Goal: Task Accomplishment & Management: Use online tool/utility

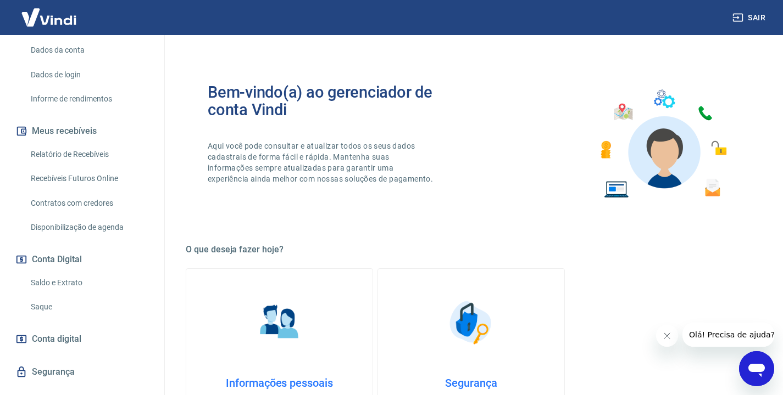
scroll to position [178, 0]
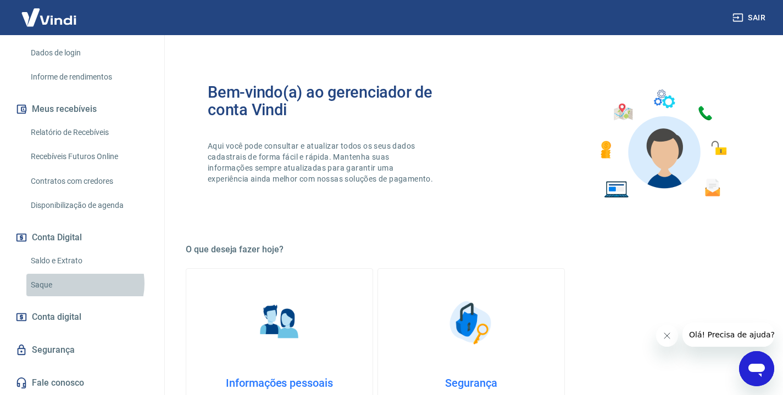
click at [79, 284] on link "Saque" at bounding box center [88, 285] width 125 height 23
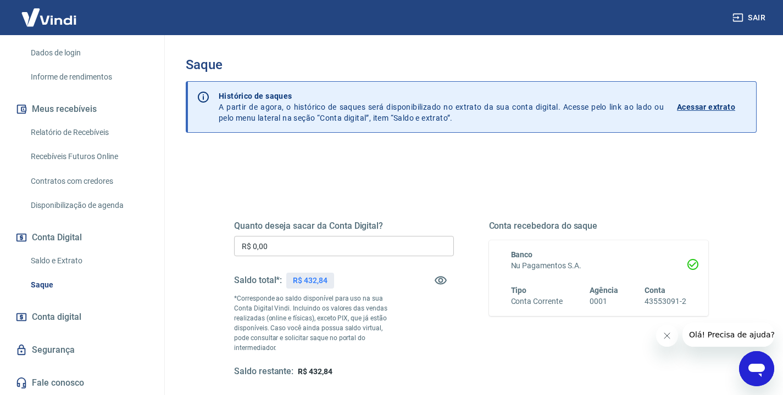
click at [327, 242] on input "R$ 0,00" at bounding box center [344, 246] width 220 height 20
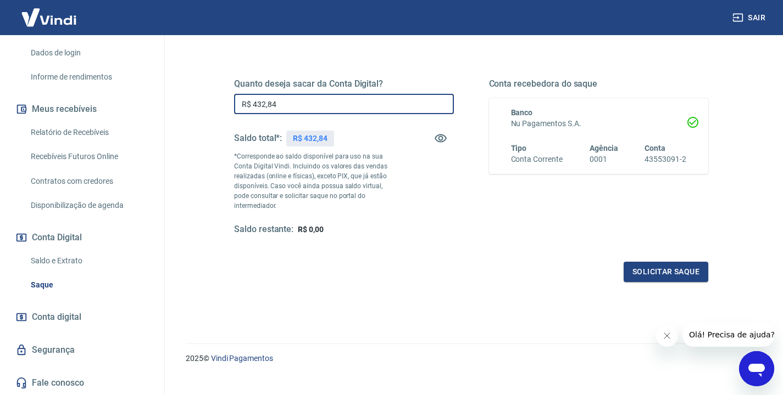
scroll to position [148, 0]
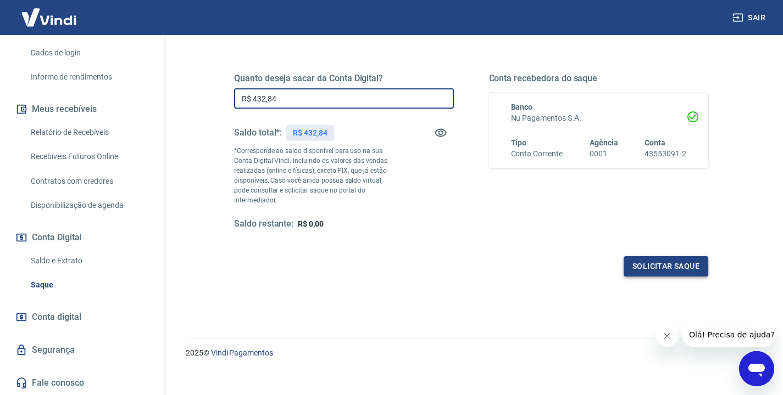
type input "R$ 432,84"
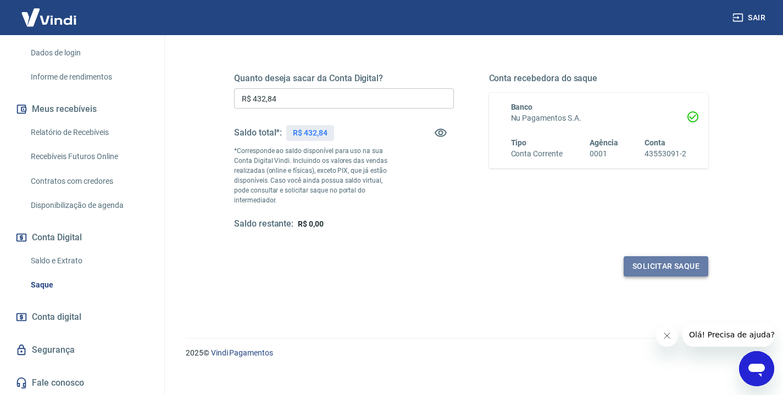
click at [677, 257] on button "Solicitar saque" at bounding box center [665, 267] width 85 height 20
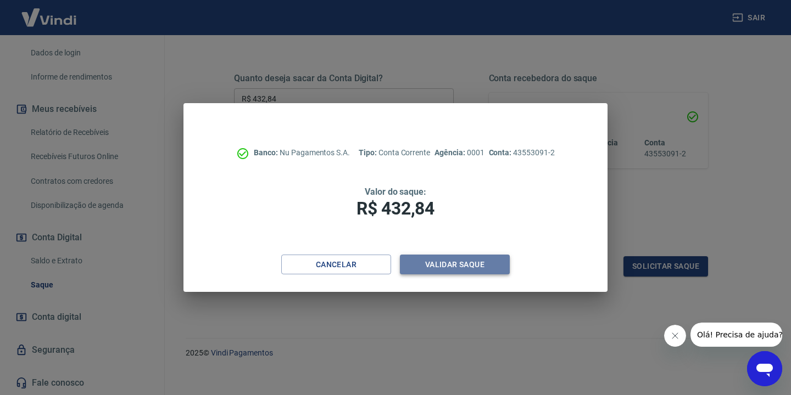
click at [477, 266] on button "Validar saque" at bounding box center [455, 265] width 110 height 20
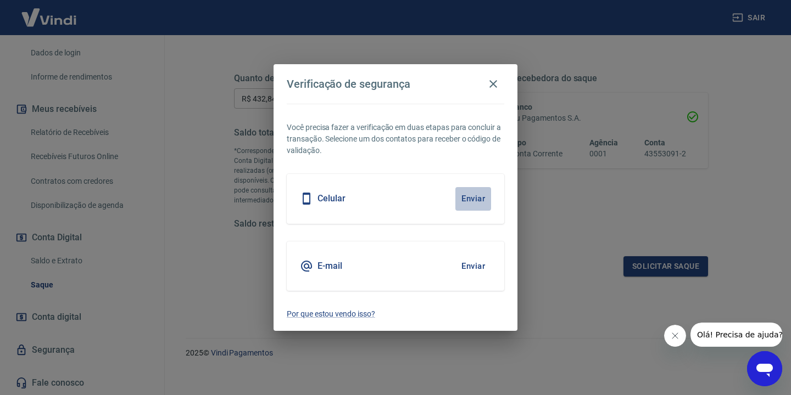
click at [471, 199] on button "Enviar" at bounding box center [473, 198] width 36 height 23
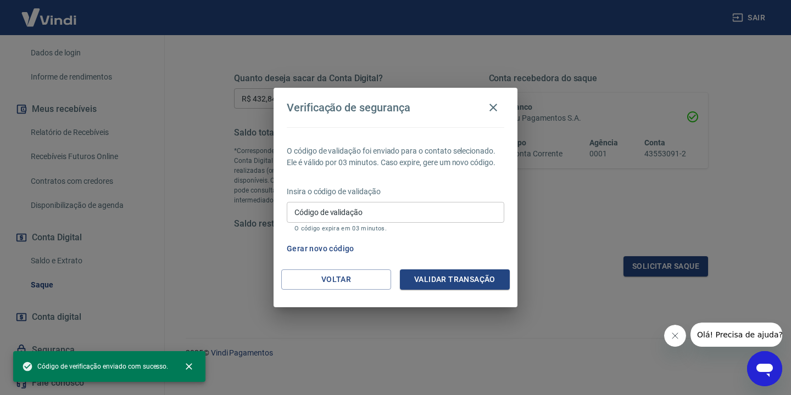
click at [444, 212] on input "Código de validação" at bounding box center [396, 212] width 218 height 20
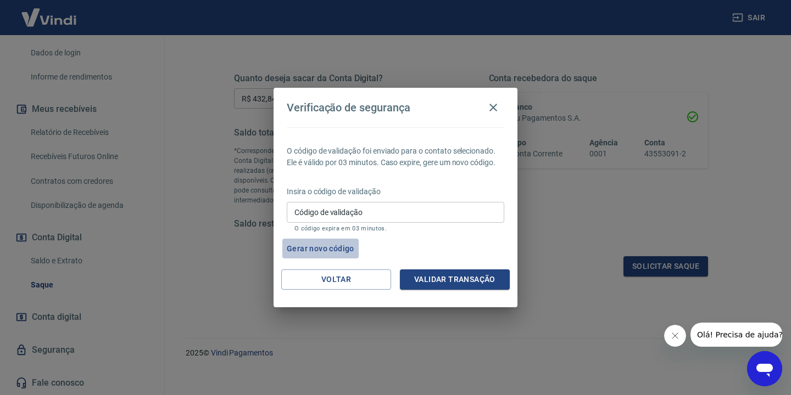
click at [332, 248] on button "Gerar novo código" at bounding box center [320, 249] width 76 height 20
click at [497, 108] on icon "button" at bounding box center [493, 107] width 13 height 13
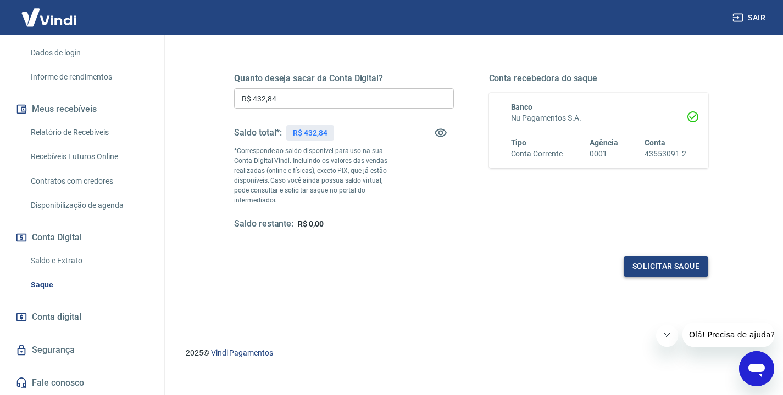
click at [671, 257] on button "Solicitar saque" at bounding box center [665, 267] width 85 height 20
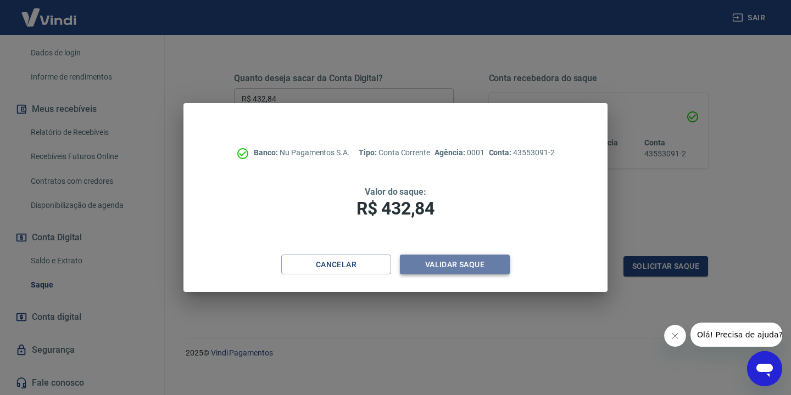
click at [486, 264] on button "Validar saque" at bounding box center [455, 265] width 110 height 20
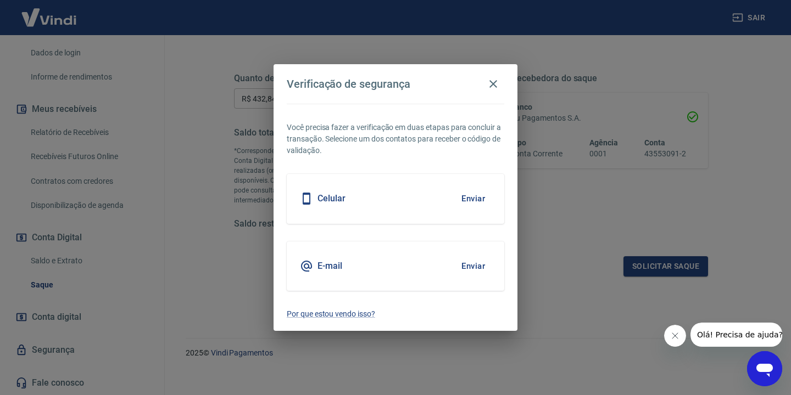
click at [477, 199] on button "Enviar" at bounding box center [473, 198] width 36 height 23
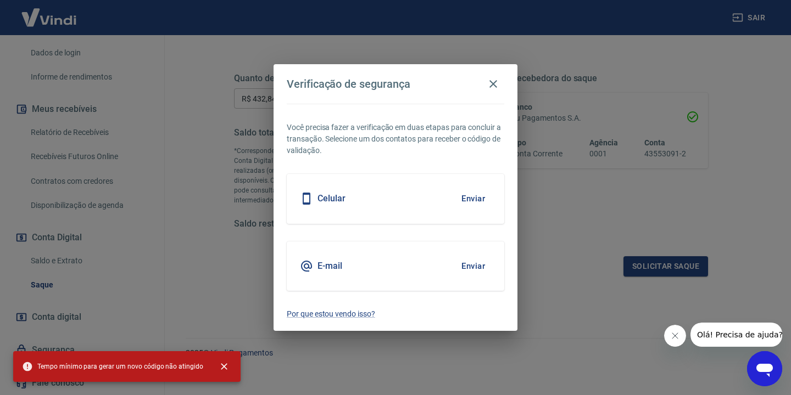
click at [473, 278] on div "E-mail Enviar" at bounding box center [396, 266] width 218 height 49
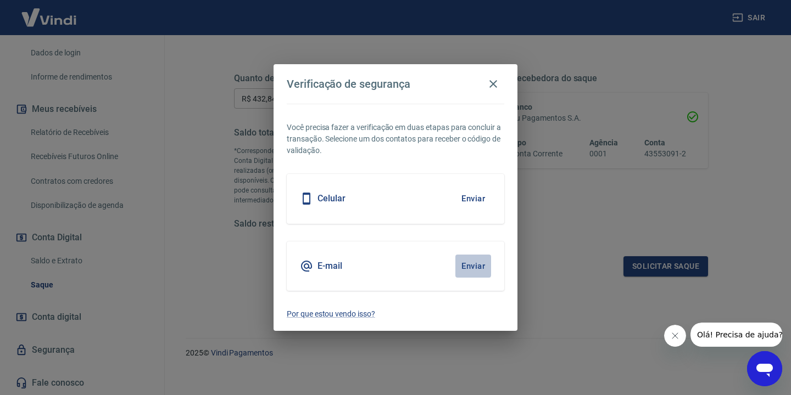
click at [472, 269] on button "Enviar" at bounding box center [473, 266] width 36 height 23
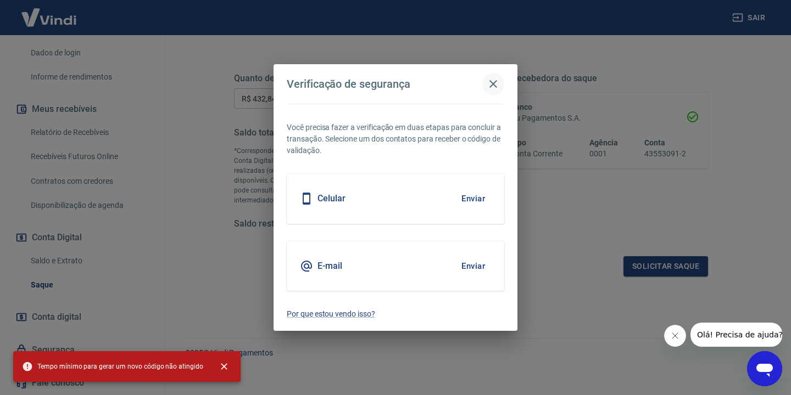
click at [497, 87] on icon "button" at bounding box center [493, 84] width 8 height 8
